Goal: Task Accomplishment & Management: Manage account settings

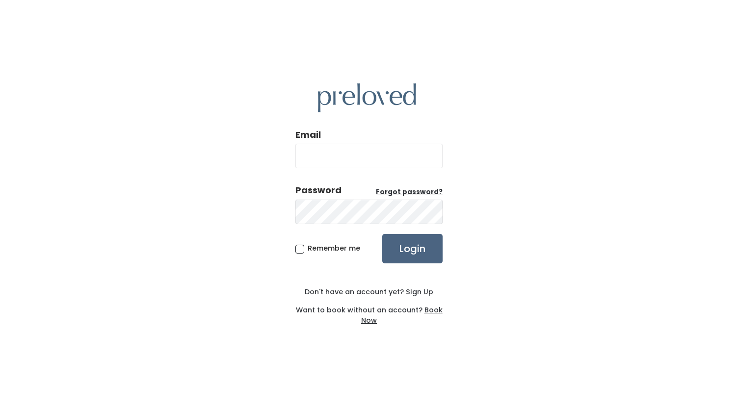
type input "millerfamilyx4@gmail.com"
click at [412, 244] on input "Login" at bounding box center [412, 248] width 60 height 29
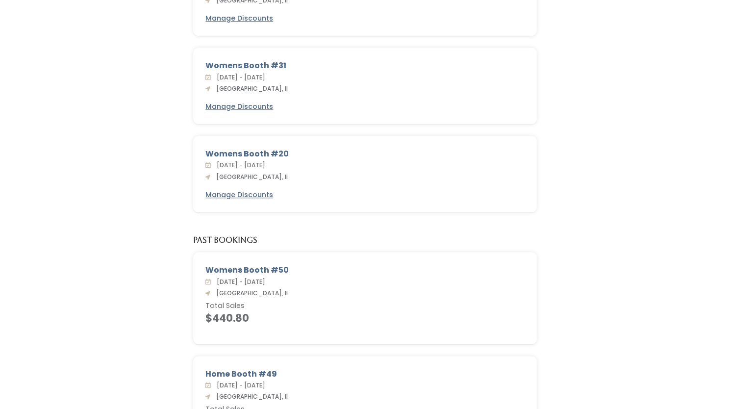
scroll to position [345, 0]
